Goal: Task Accomplishment & Management: Manage account settings

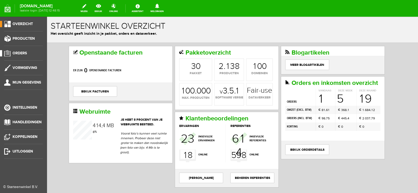
click at [25, 51] on span "Orders" at bounding box center [20, 53] width 14 height 4
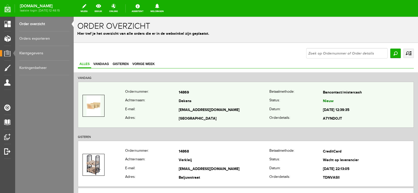
click at [253, 104] on td "Dekens" at bounding box center [224, 101] width 91 height 9
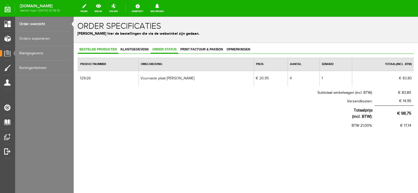
click at [165, 48] on span "Order status" at bounding box center [164, 50] width 27 height 4
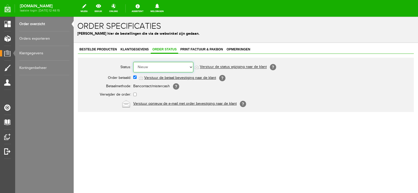
click at [192, 67] on select "Order niet afgerond Nieuw Order in behandeling Wacht op leverancier Wacht op be…" at bounding box center [163, 67] width 60 height 10
select select "14"
click at [133, 62] on select "Order niet afgerond Nieuw Order in behandeling Wacht op leverancier Wacht op be…" at bounding box center [163, 67] width 60 height 10
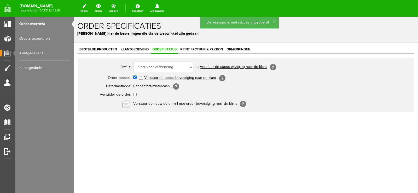
click at [237, 66] on link "Verstuur de status wijziging naar de klant" at bounding box center [233, 67] width 67 height 4
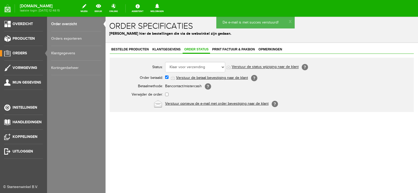
click at [20, 51] on span "Orders" at bounding box center [20, 53] width 14 height 4
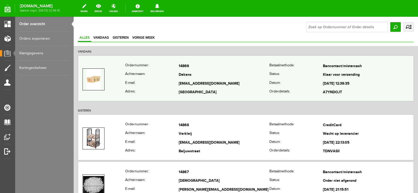
scroll to position [52, 0]
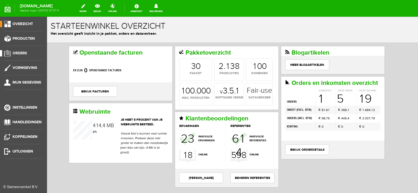
click at [23, 52] on span "Orders" at bounding box center [20, 53] width 14 height 4
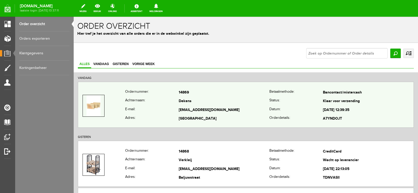
click at [239, 101] on td "Dekens" at bounding box center [224, 101] width 91 height 9
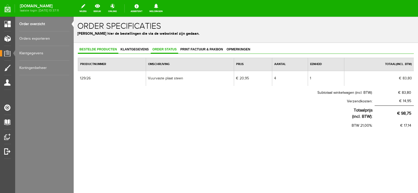
click at [166, 49] on span "Order status" at bounding box center [164, 50] width 27 height 4
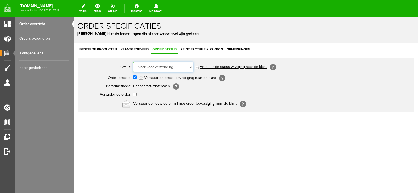
click at [191, 66] on select "Order niet afgerond Nieuw Order in behandeling Wacht op leverancier Wacht op be…" at bounding box center [163, 67] width 60 height 10
click at [133, 62] on select "Order niet afgerond Nieuw Order in behandeling Wacht op leverancier Wacht op be…" at bounding box center [163, 67] width 60 height 10
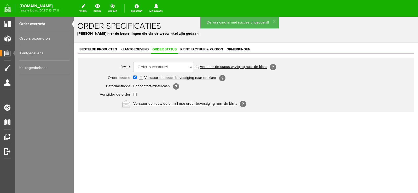
click at [247, 67] on link "Verstuur de status wijziging naar de klant" at bounding box center [233, 67] width 67 height 4
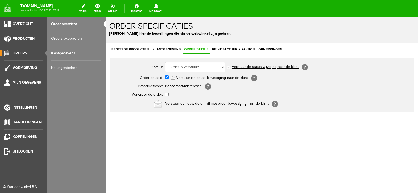
click at [20, 54] on span "Orders" at bounding box center [20, 53] width 14 height 4
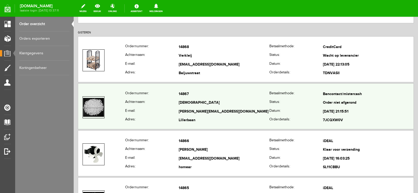
scroll to position [131, 0]
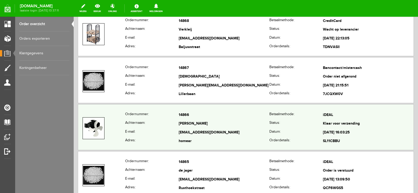
click at [228, 134] on td "[EMAIL_ADDRESS][DOMAIN_NAME]" at bounding box center [224, 132] width 91 height 9
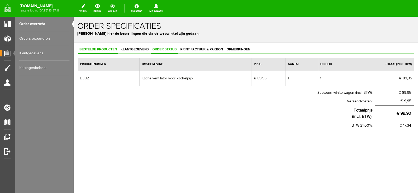
click at [163, 49] on span "Order status" at bounding box center [164, 50] width 27 height 4
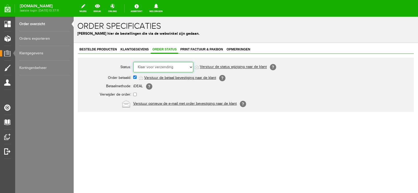
click at [191, 67] on select "Order niet afgerond Nieuw Order in behandeling Wacht op leverancier Wacht op be…" at bounding box center [163, 67] width 60 height 10
select select "5"
click at [133, 62] on select "Order niet afgerond Nieuw Order in behandeling Wacht op leverancier Wacht op be…" at bounding box center [163, 67] width 60 height 10
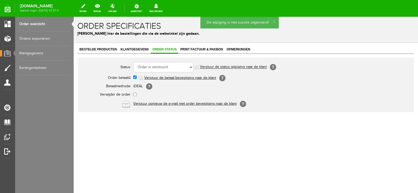
click at [239, 67] on link "Verstuur de status wijziging naar de klant" at bounding box center [233, 67] width 67 height 4
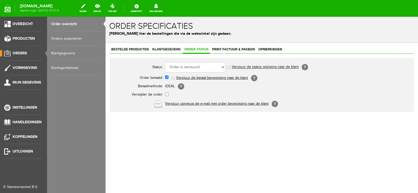
click at [23, 52] on span "Orders" at bounding box center [20, 53] width 14 height 4
